Goal: Register for event/course

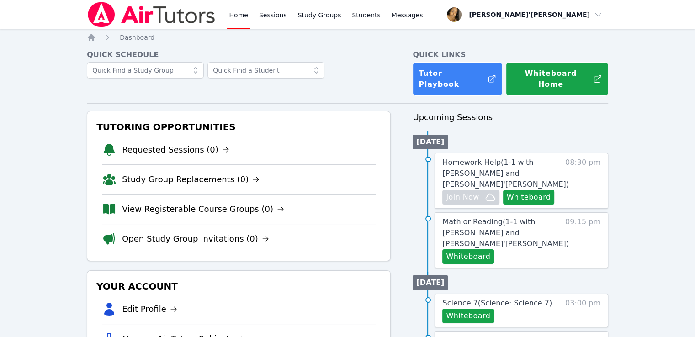
click at [195, 238] on li "Open Study Group Invitations (0)" at bounding box center [239, 239] width 274 height 30
click at [208, 203] on link "View Registerable Course Groups (0)" at bounding box center [203, 209] width 162 height 13
